Goal: Information Seeking & Learning: Learn about a topic

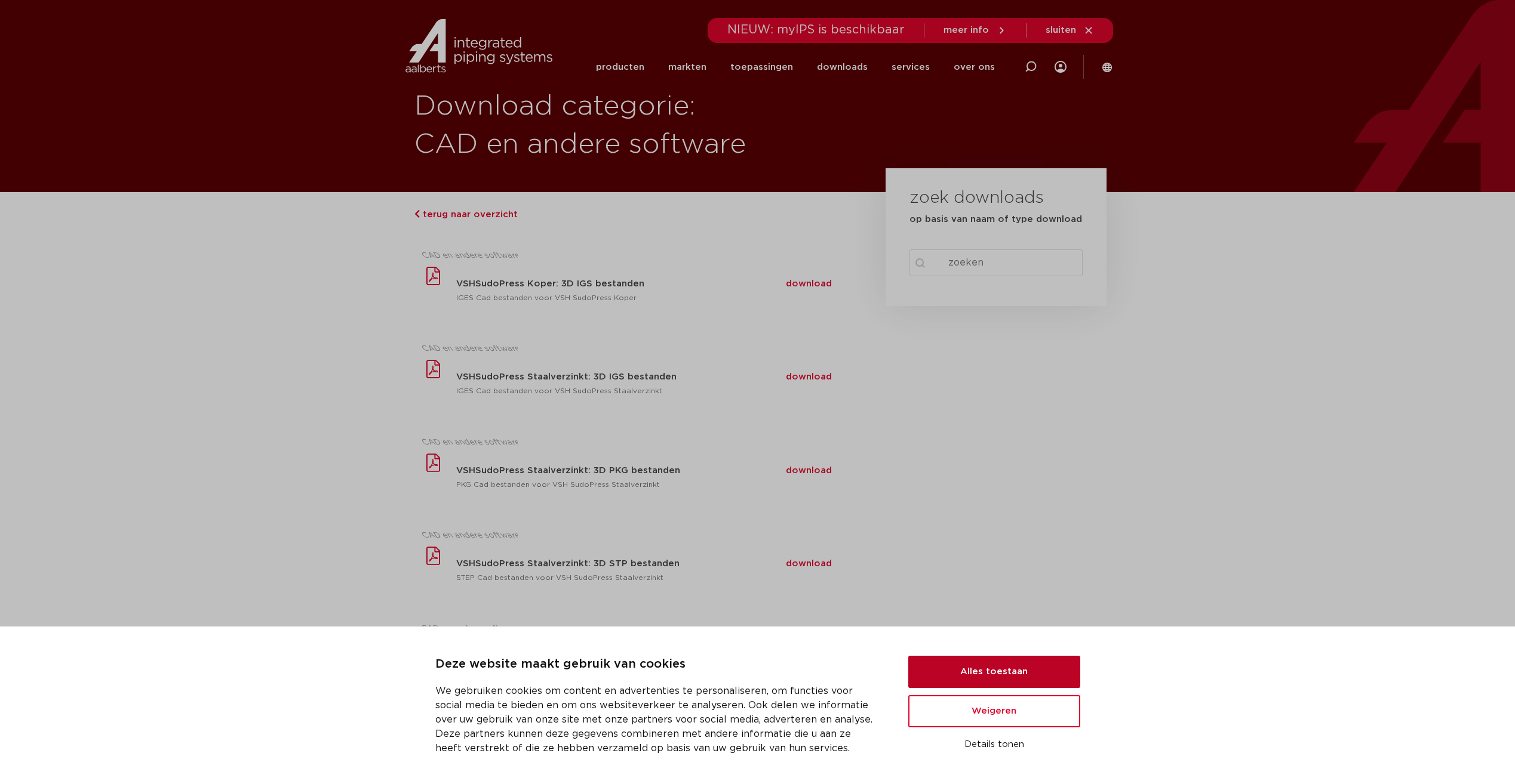
click at [995, 673] on button "Alles toestaan" at bounding box center [994, 672] width 172 height 33
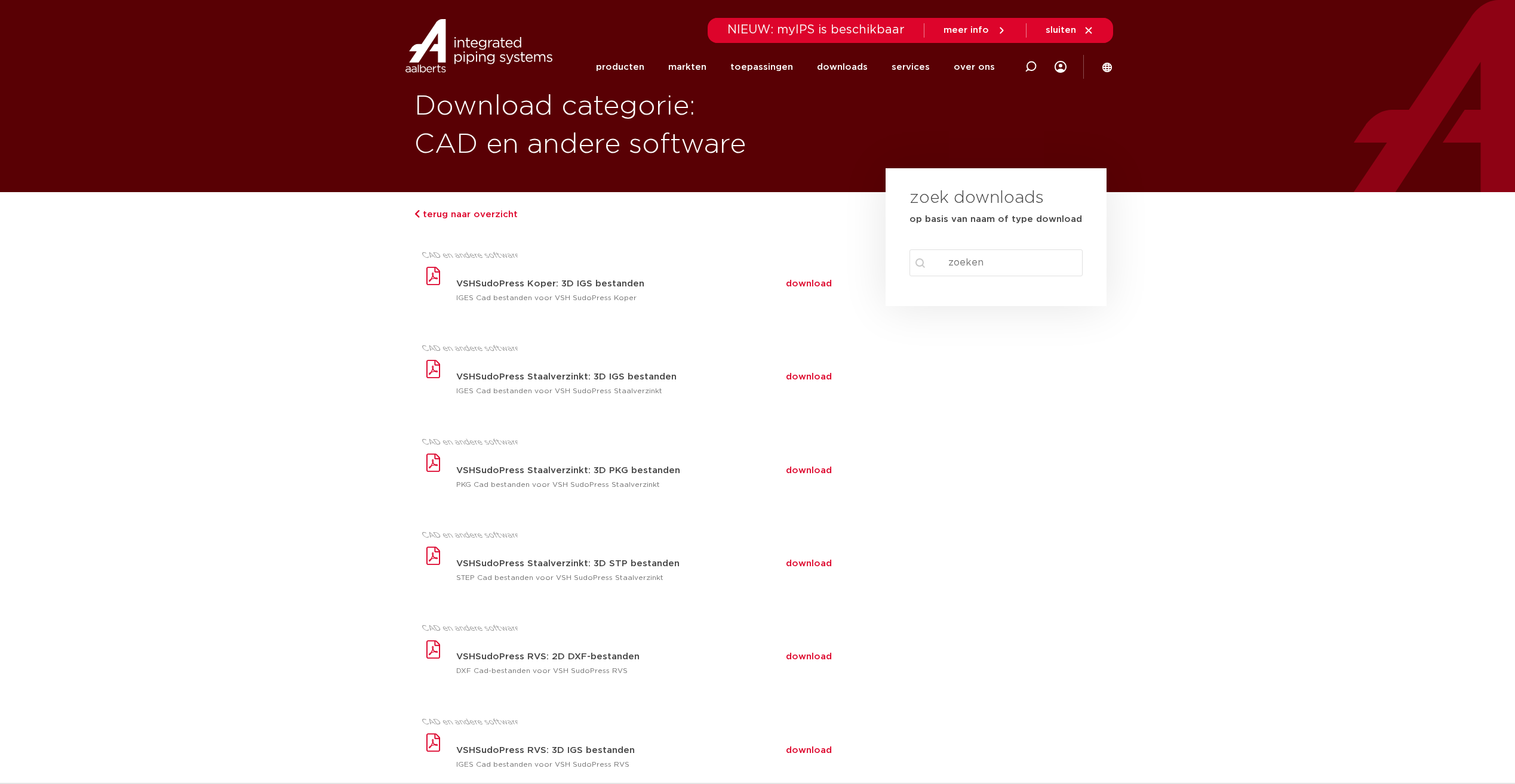
click at [996, 271] on input "Search content" at bounding box center [996, 263] width 174 height 27
click at [995, 260] on input "Search content" at bounding box center [996, 263] width 174 height 27
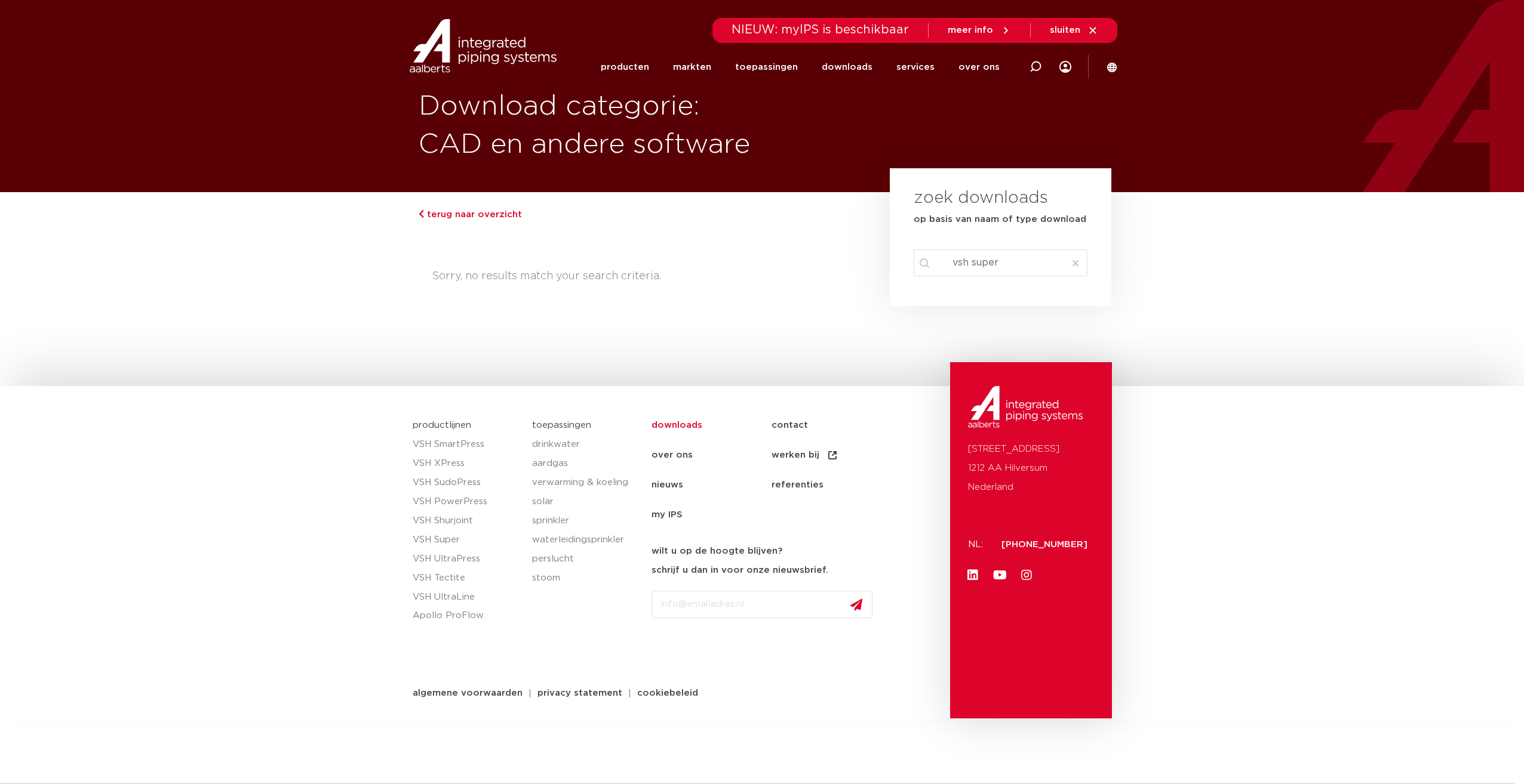
drag, startPoint x: 991, startPoint y: 262, endPoint x: 921, endPoint y: 271, distance: 70.6
click at [917, 271] on input "vsh super" at bounding box center [1001, 263] width 174 height 27
drag, startPoint x: 1103, startPoint y: 285, endPoint x: 1055, endPoint y: 272, distance: 49.7
click at [1102, 285] on section "zoek downloads op basis van naam of type download search Search content vsh sup…" at bounding box center [1000, 237] width 222 height 138
drag, startPoint x: 964, startPoint y: 268, endPoint x: 811, endPoint y: 268, distance: 153.0
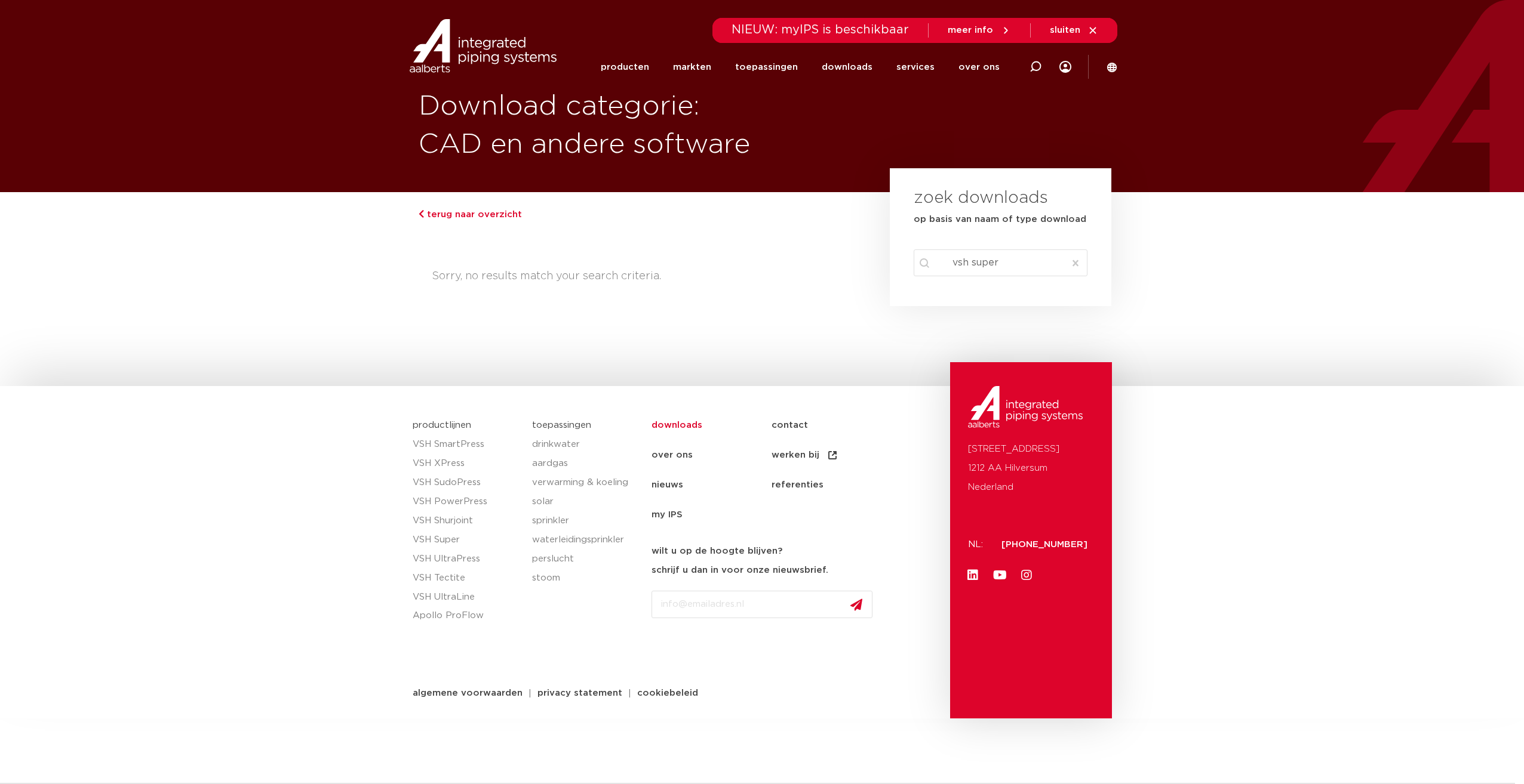
click at [812, 270] on div "terug naar overzicht Sorry, no results match your search criteria. zoek downloa…" at bounding box center [762, 265] width 710 height 146
type input "super"
click at [1066, 265] on button "Clear" at bounding box center [1075, 263] width 21 height 27
click at [1071, 267] on div "search Search content Clear" at bounding box center [1001, 263] width 174 height 27
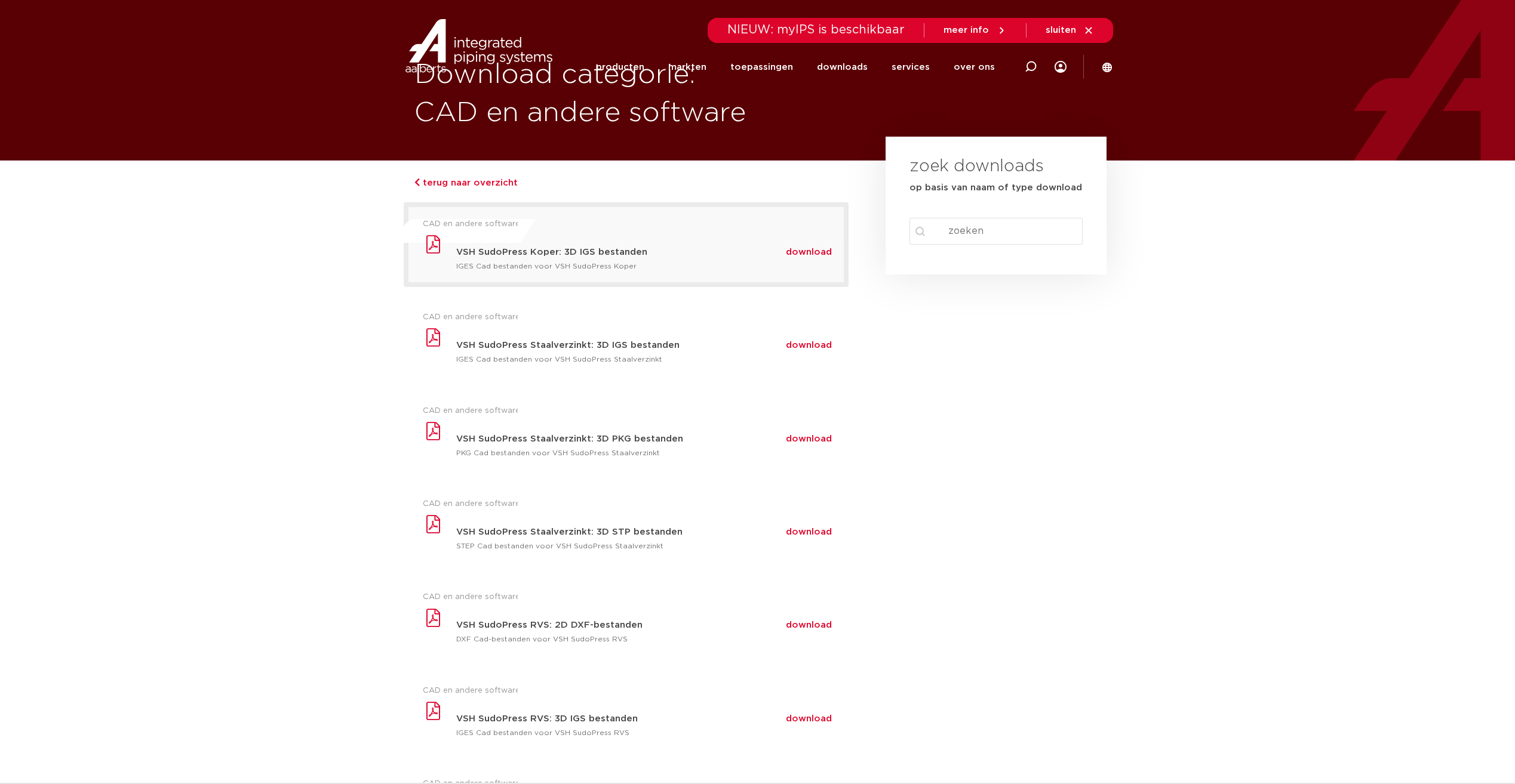
scroll to position [60, 0]
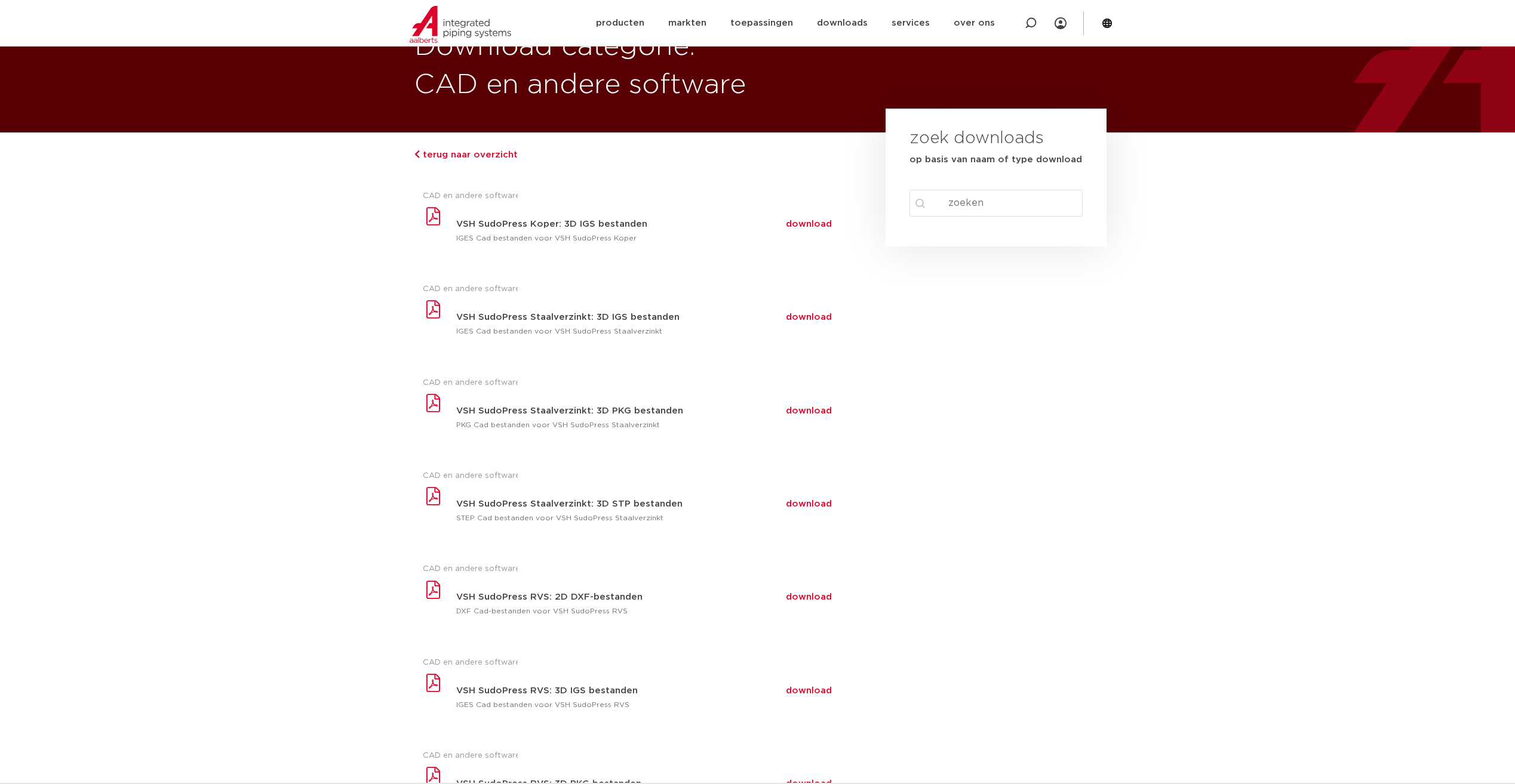
click at [452, 31] on img at bounding box center [461, 24] width 101 height 37
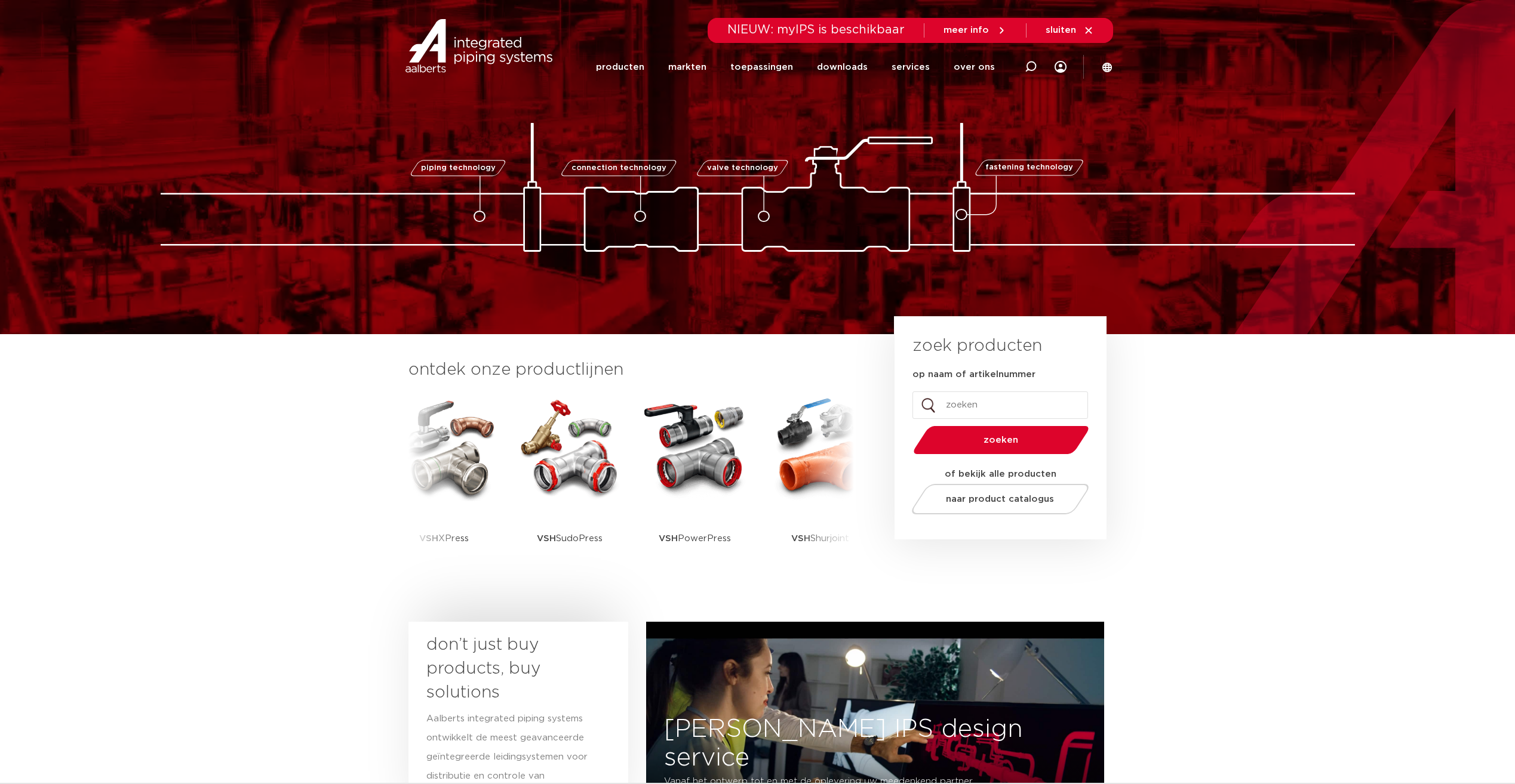
click at [957, 406] on input "op naam of artikelnummer" at bounding box center [1000, 405] width 175 height 27
type input "3d"
click at [908, 425] on button "zoeken" at bounding box center [1001, 440] width 185 height 30
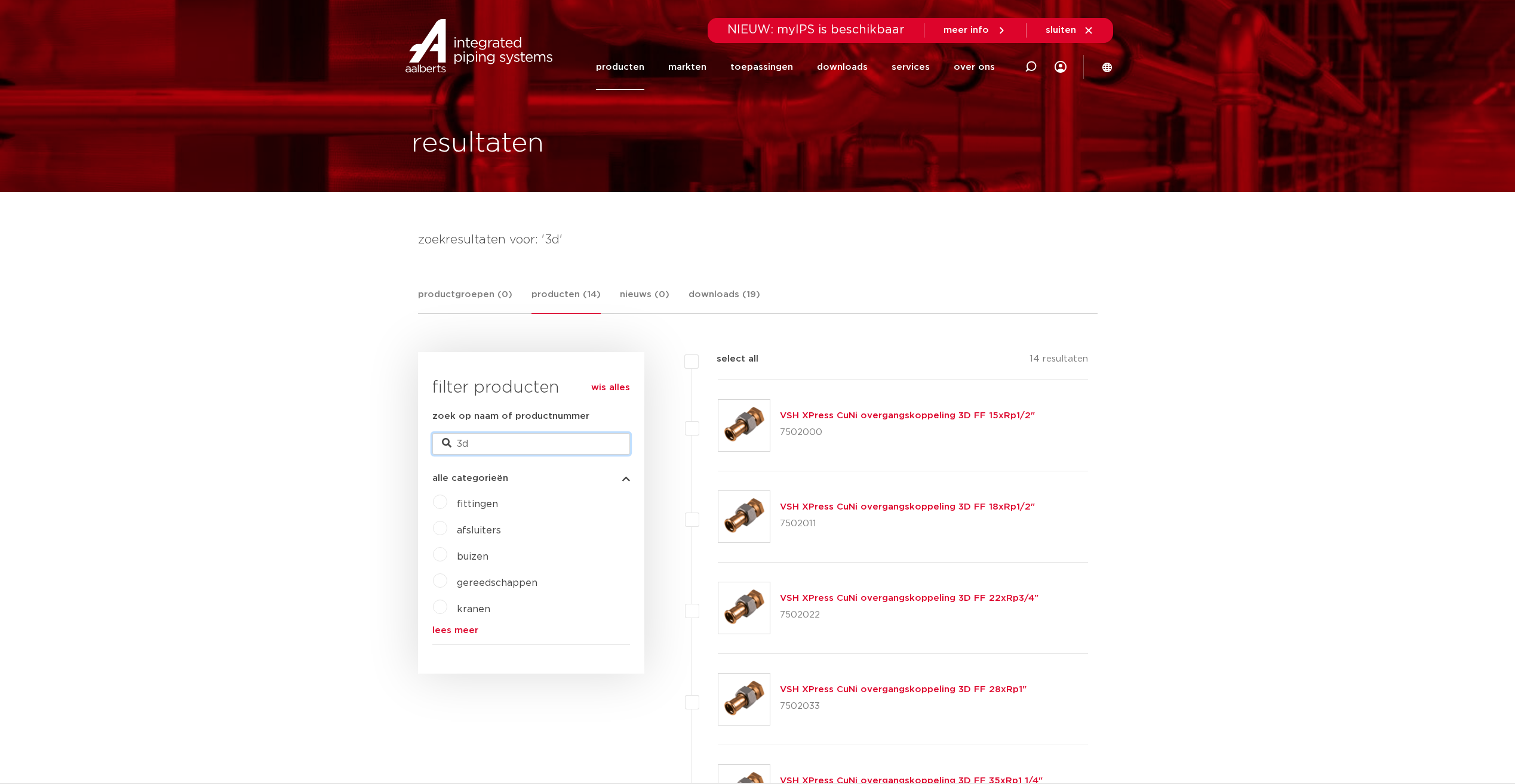
click at [532, 438] on input "3d" at bounding box center [531, 444] width 197 height 21
type input "cad"
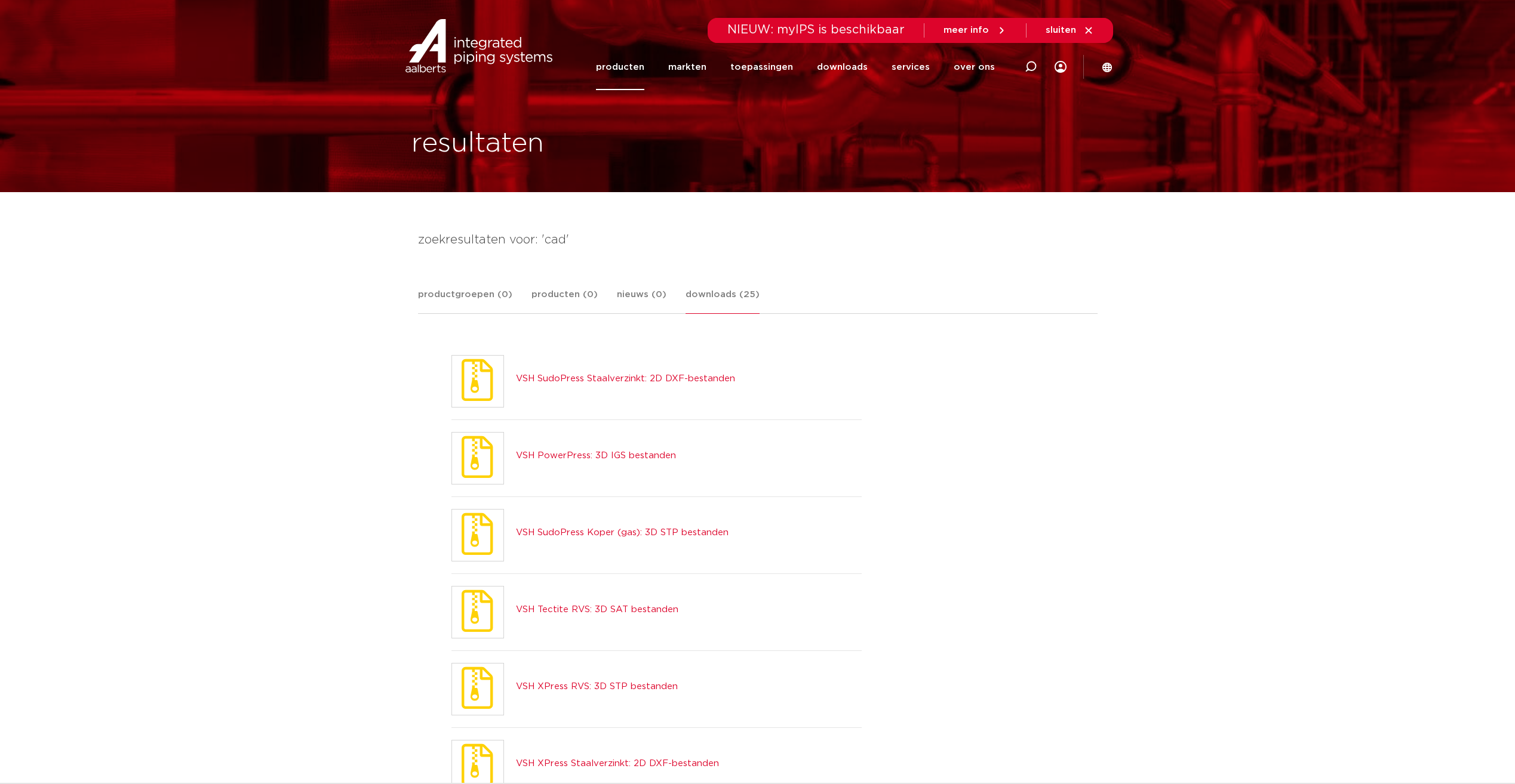
click at [1023, 75] on div at bounding box center [1030, 67] width 48 height 91
click at [1026, 70] on icon at bounding box center [1030, 68] width 17 height 17
click at [1050, 59] on div at bounding box center [1030, 67] width 48 height 91
click at [1032, 70] on icon at bounding box center [1030, 68] width 17 height 17
click at [1031, 70] on icon at bounding box center [1030, 67] width 14 height 14
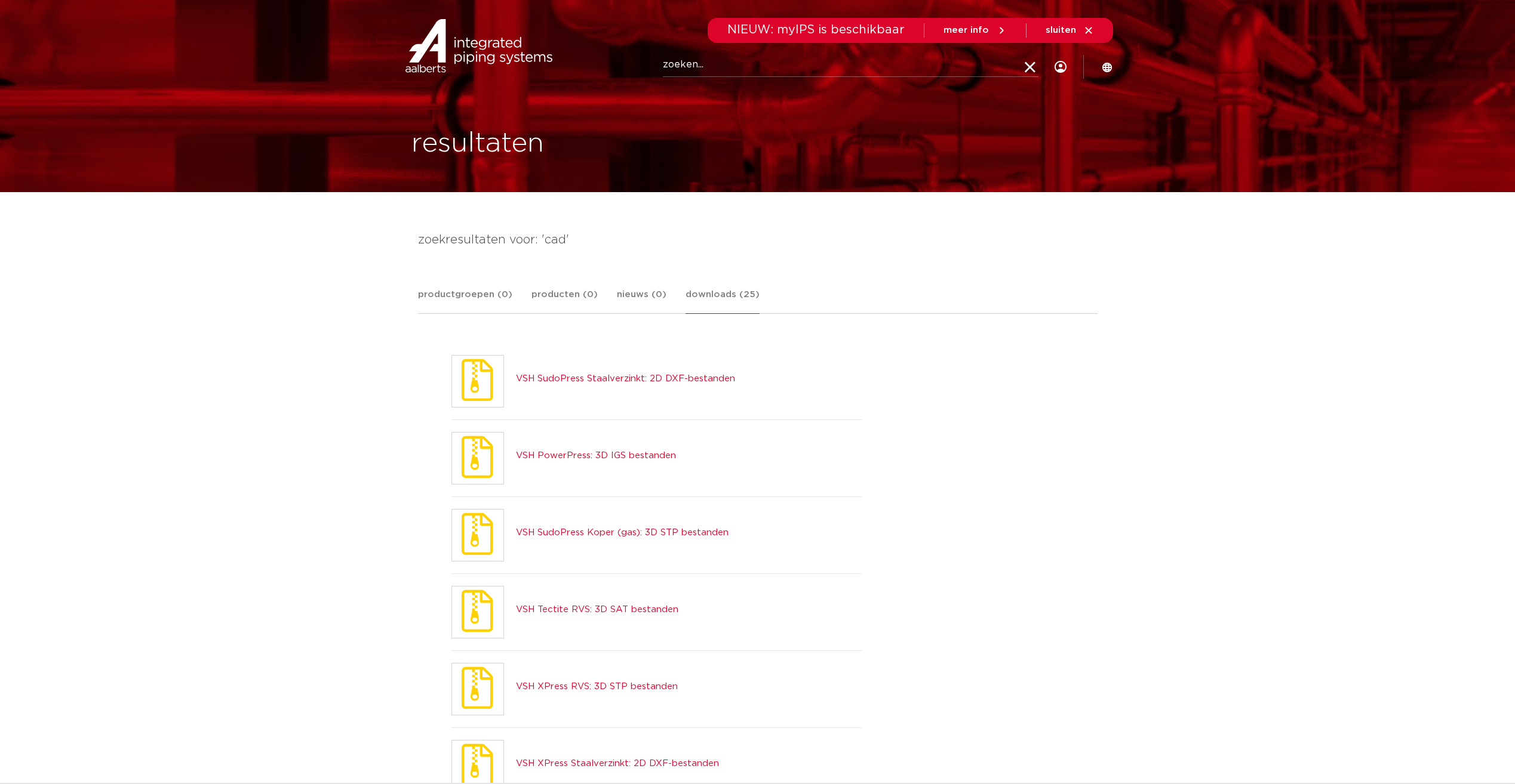
click at [958, 70] on input "Zoeken" at bounding box center [850, 65] width 376 height 24
type input "vsh super"
click button "Zoeken" at bounding box center [0, 0] width 0 height 0
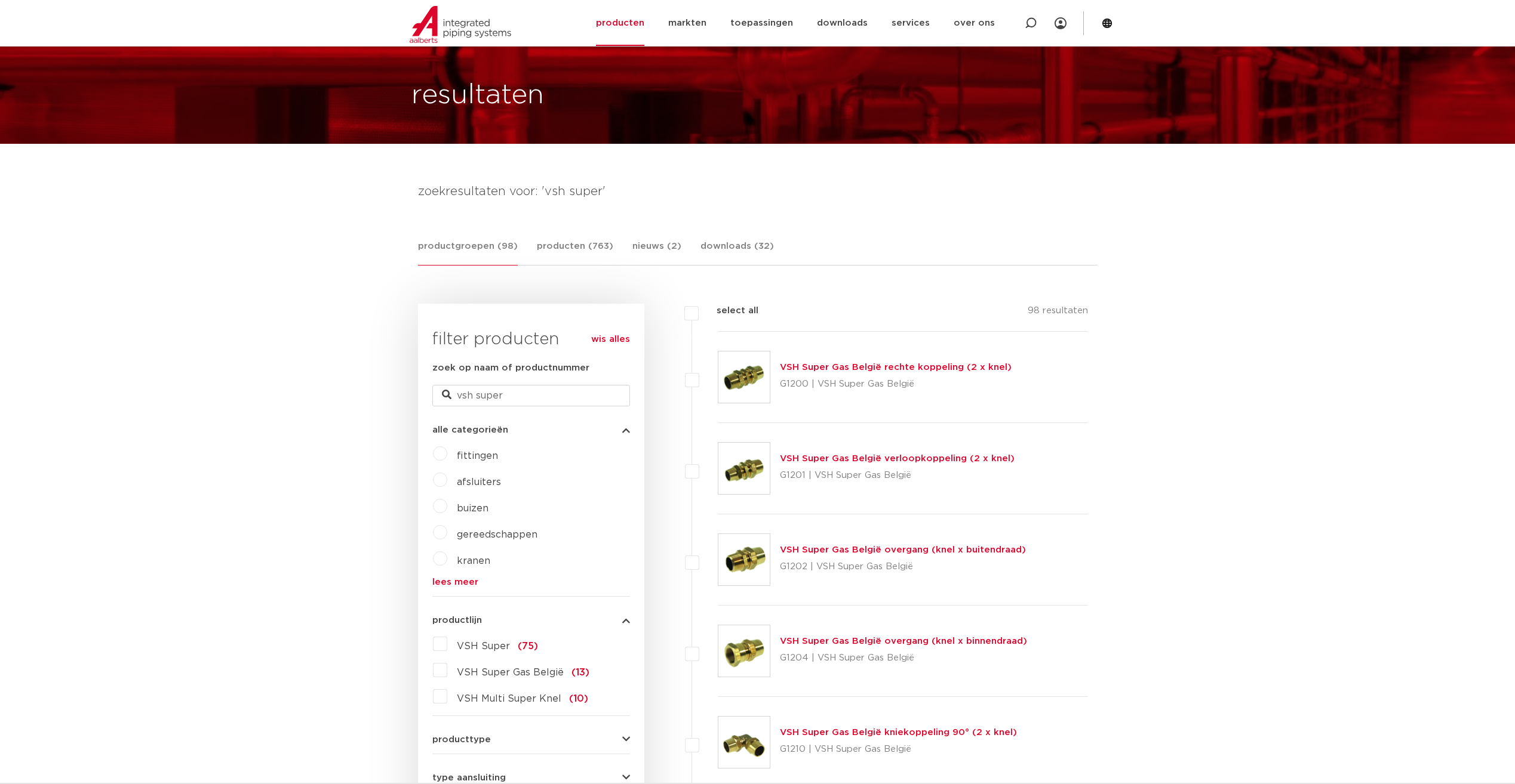
scroll to position [119, 0]
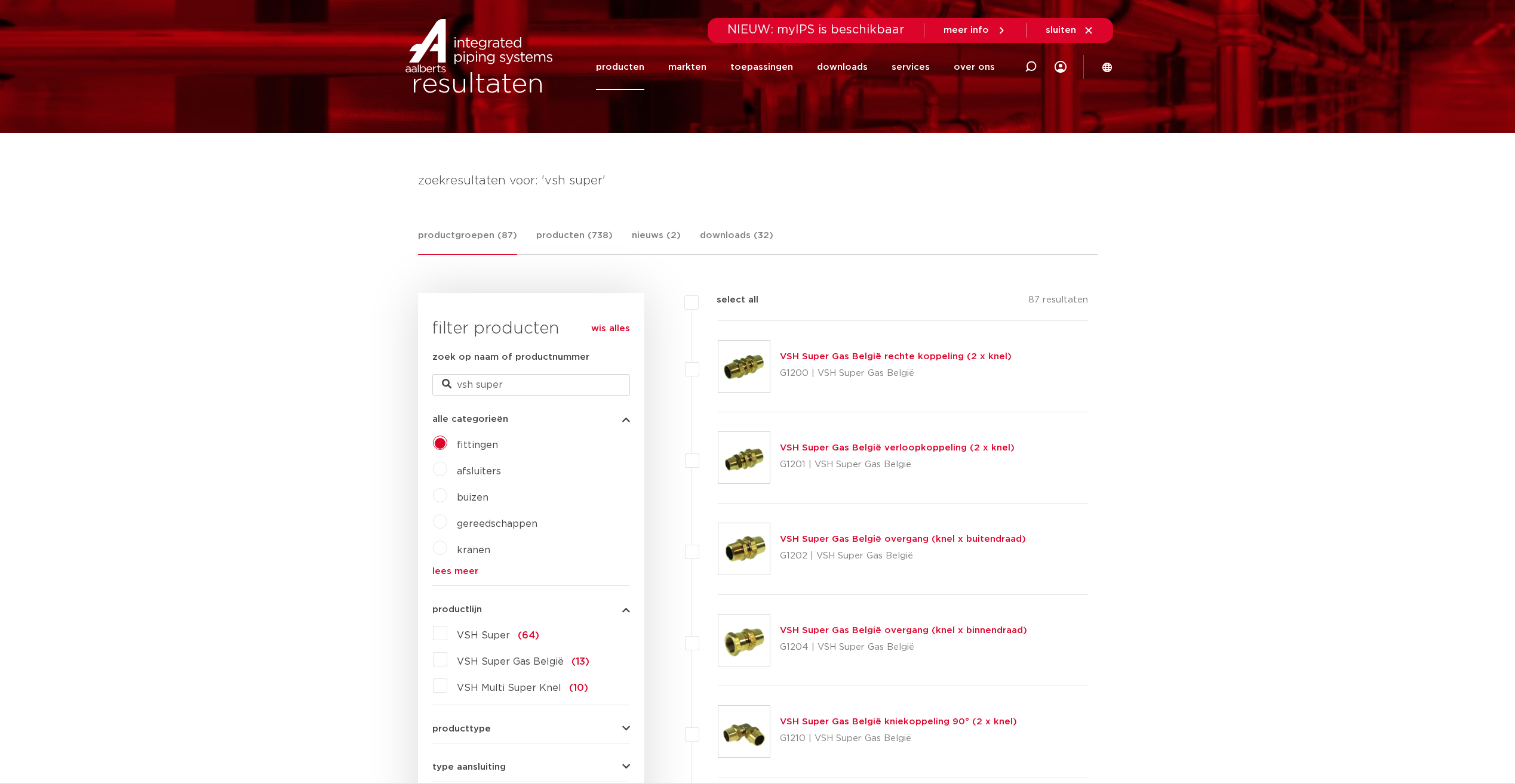
scroll to position [60, 0]
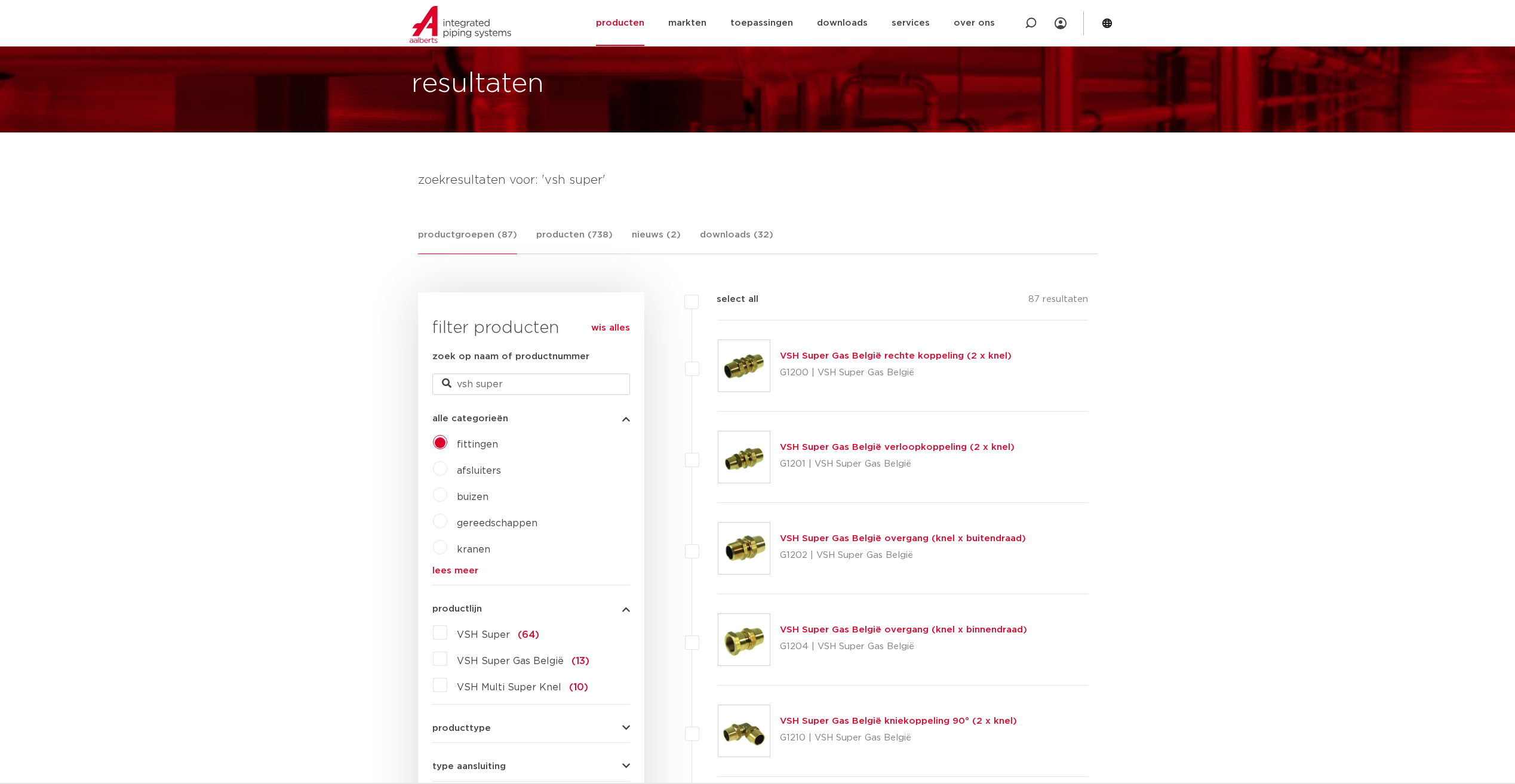
click at [458, 642] on label "VSH Super (64)" at bounding box center [493, 632] width 92 height 19
click at [0, 0] on input "VSH Super (64)" at bounding box center [0, 0] width 0 height 0
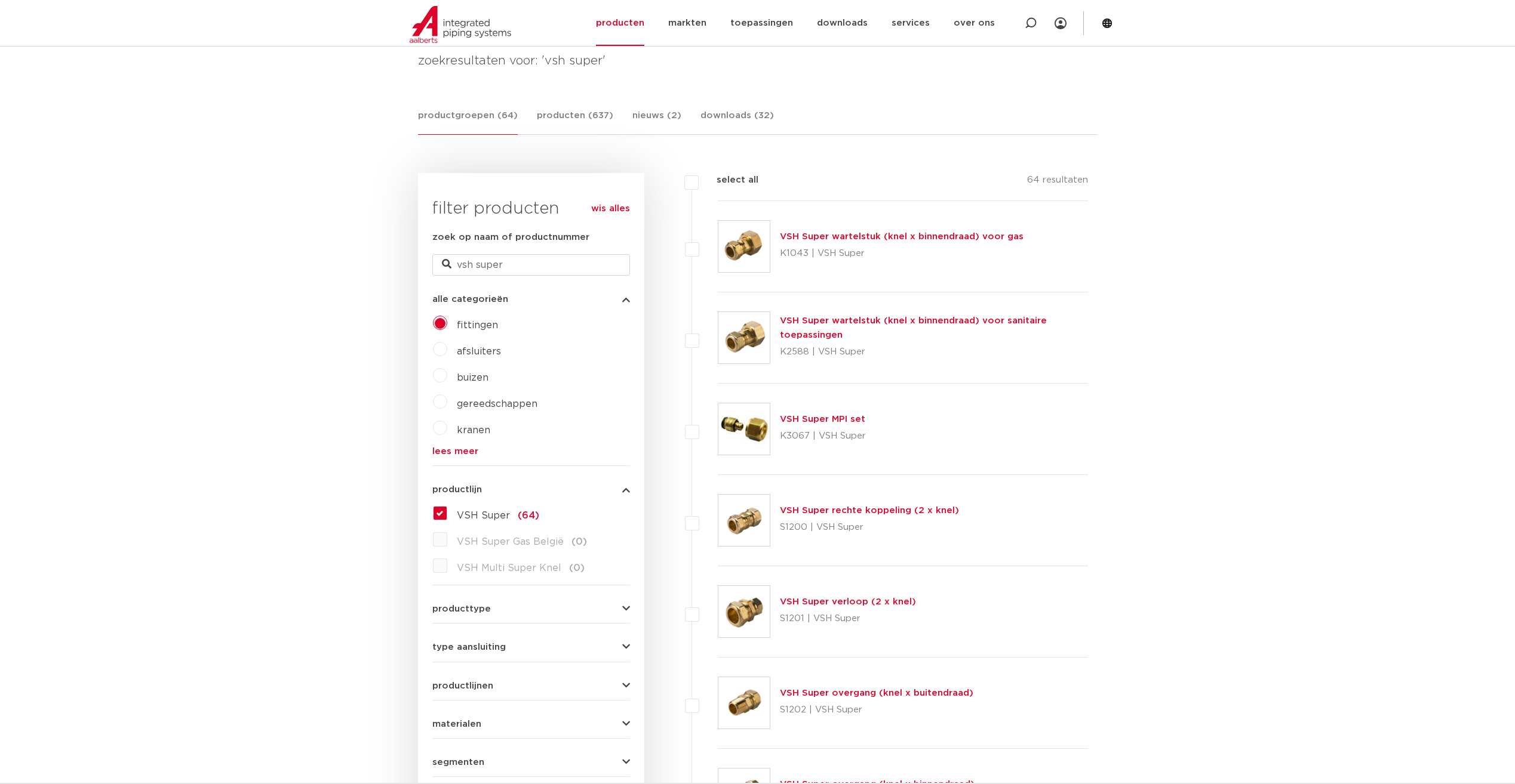
scroll to position [239, 0]
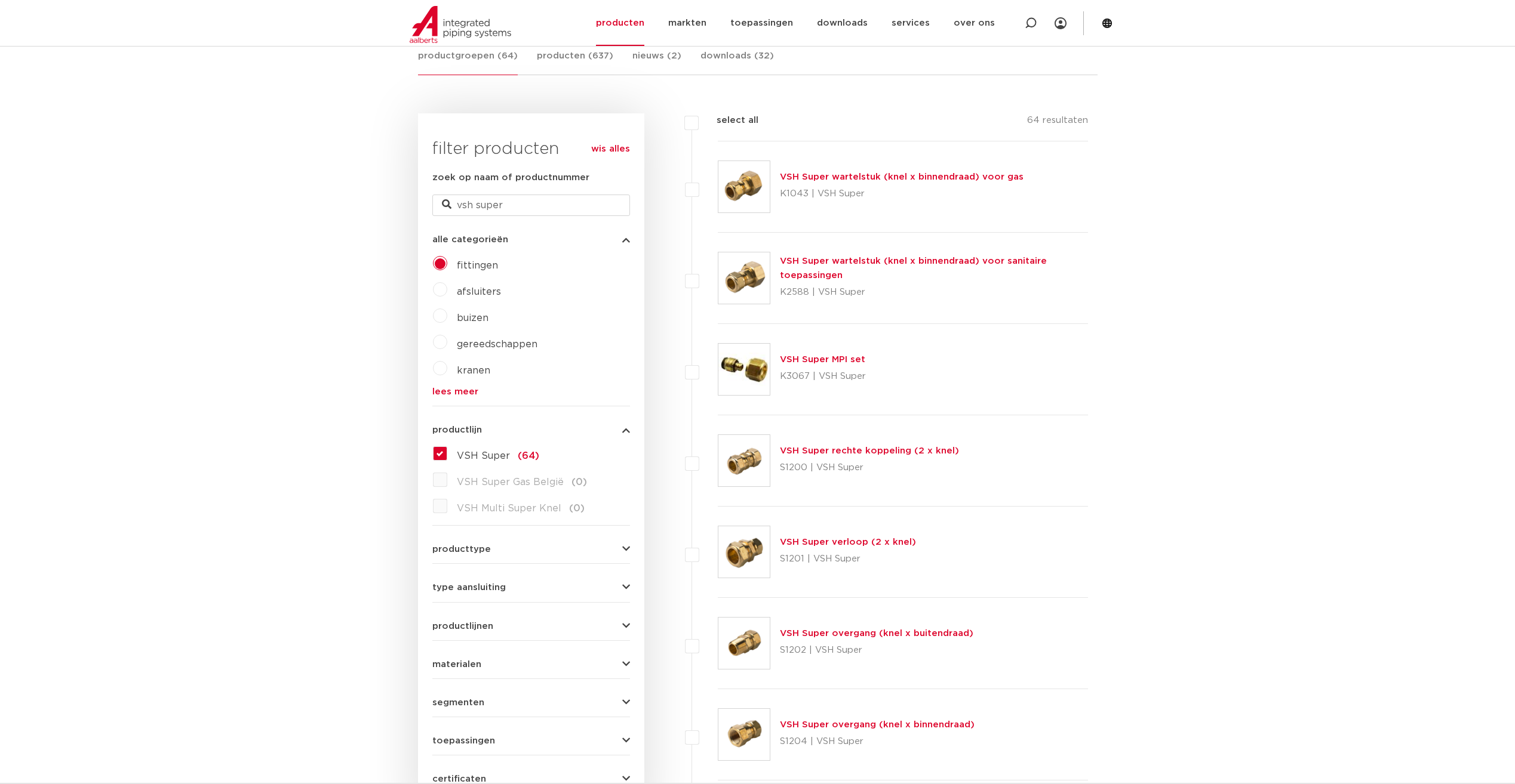
drag, startPoint x: 889, startPoint y: 262, endPoint x: 858, endPoint y: 186, distance: 82.1
drag, startPoint x: 858, startPoint y: 186, endPoint x: 861, endPoint y: 178, distance: 8.5
drag, startPoint x: 861, startPoint y: 178, endPoint x: 848, endPoint y: 175, distance: 13.3
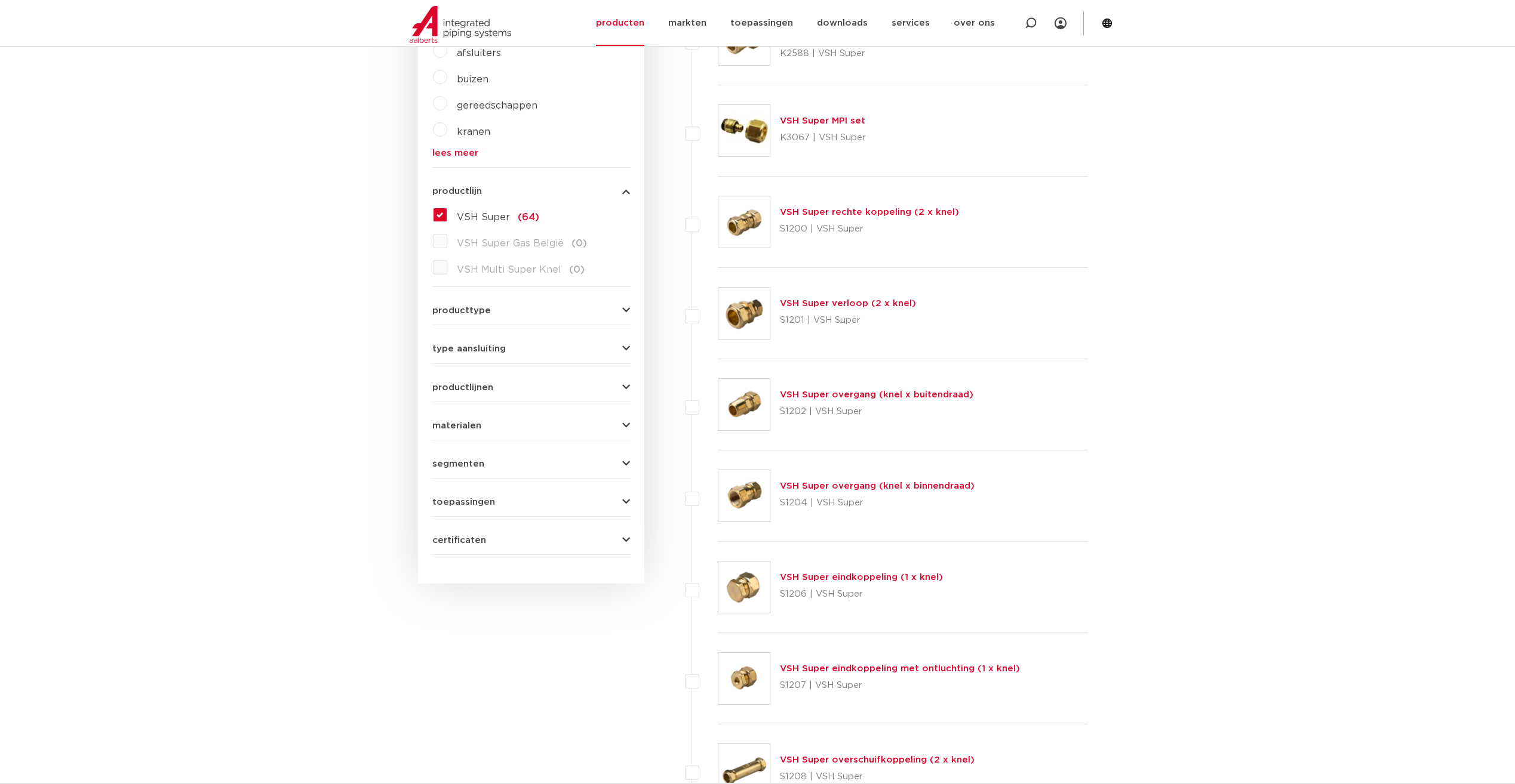
scroll to position [538, 0]
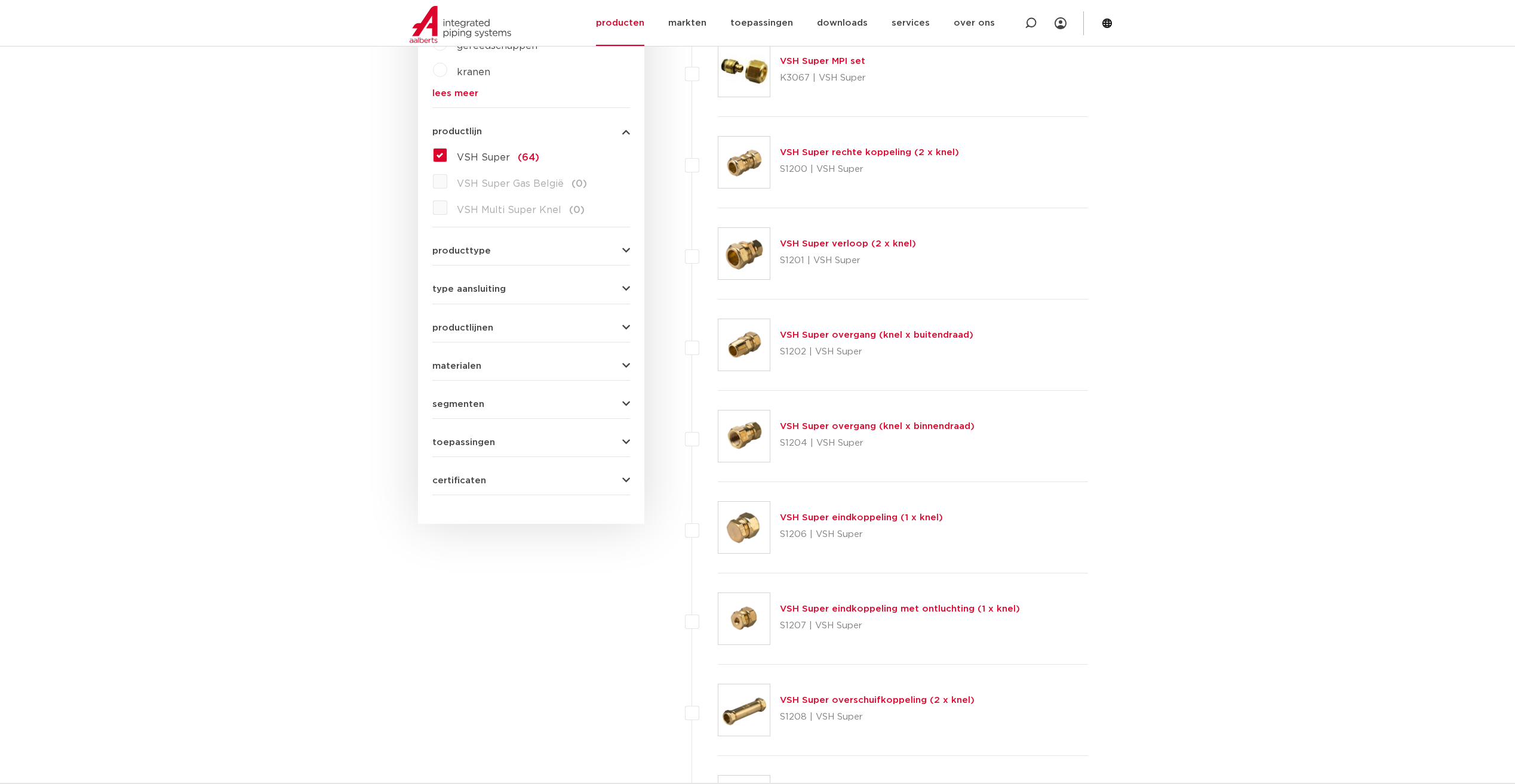
drag, startPoint x: 861, startPoint y: 432, endPoint x: 834, endPoint y: 432, distance: 27.0
click at [870, 353] on p "S1202 | VSH Super" at bounding box center [877, 352] width 194 height 19
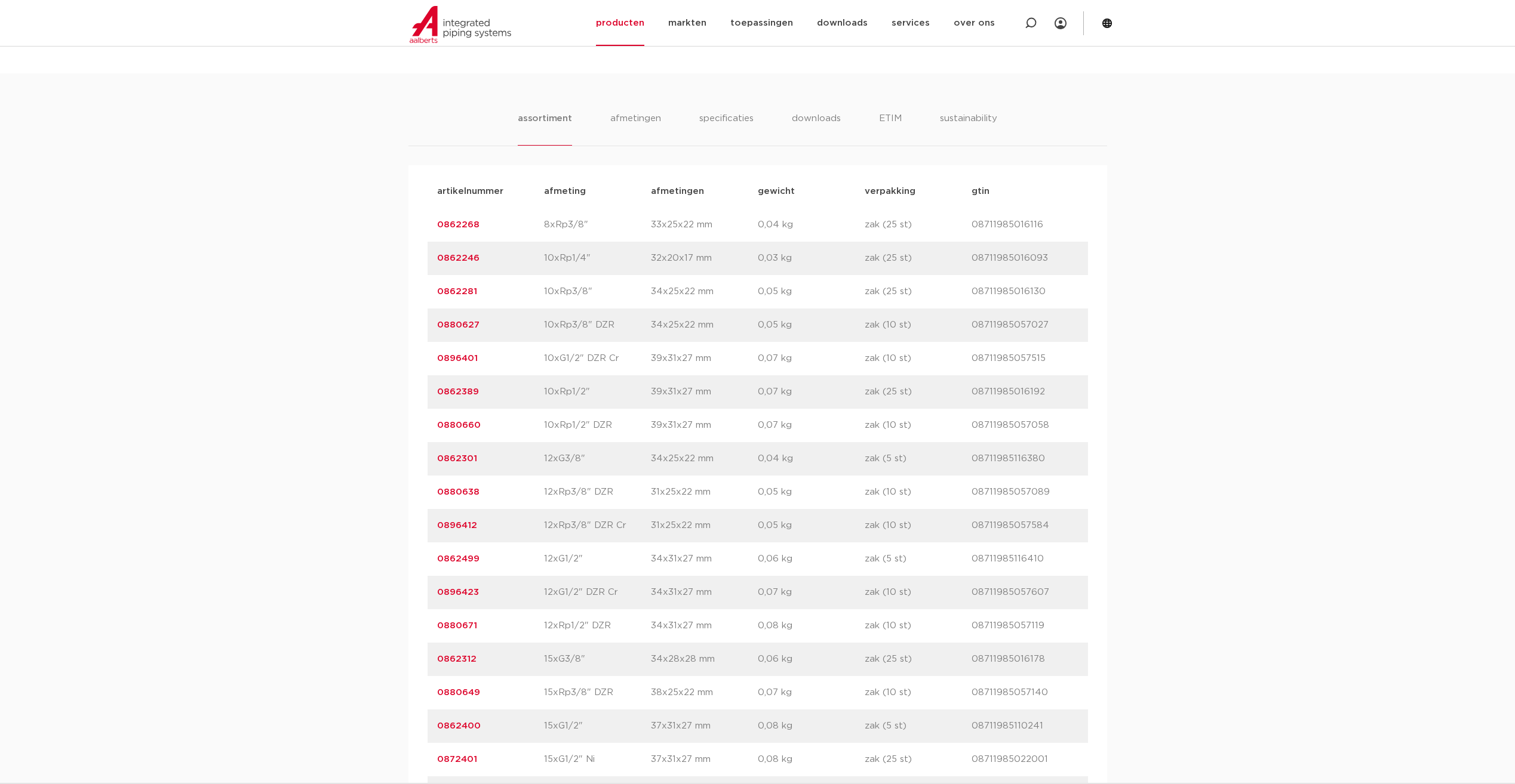
scroll to position [716, 0]
